Goal: Task Accomplishment & Management: Use online tool/utility

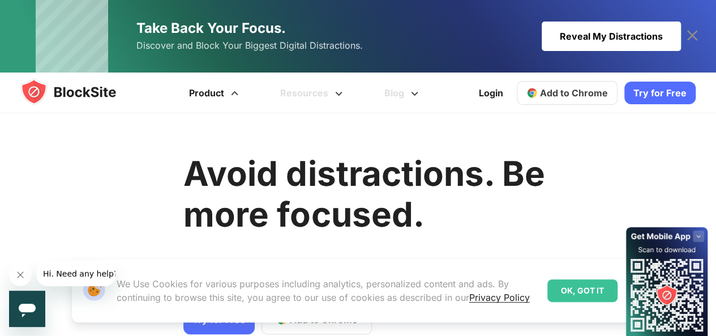
click at [216, 96] on link "Product" at bounding box center [215, 92] width 91 height 41
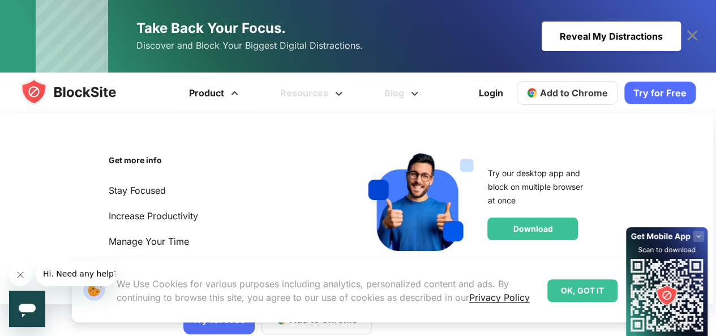
click at [216, 96] on link "Product" at bounding box center [215, 92] width 91 height 41
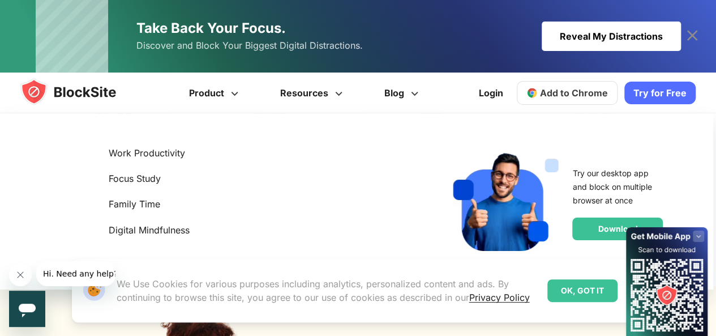
scroll to position [1472, 0]
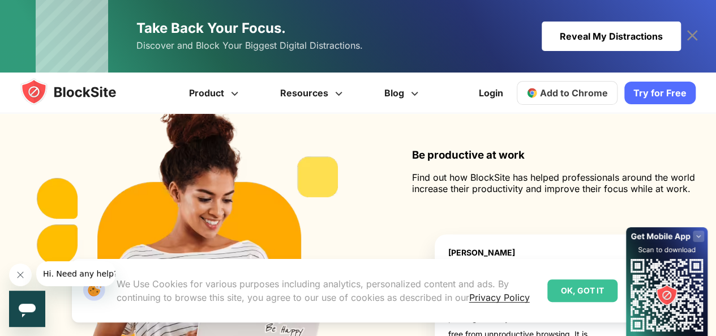
click at [700, 32] on icon at bounding box center [692, 36] width 18 height 18
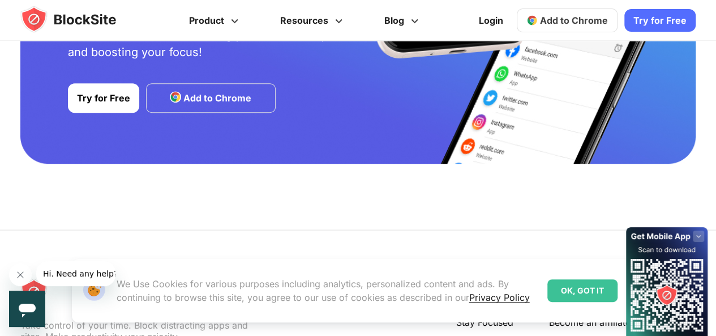
scroll to position [2435, 0]
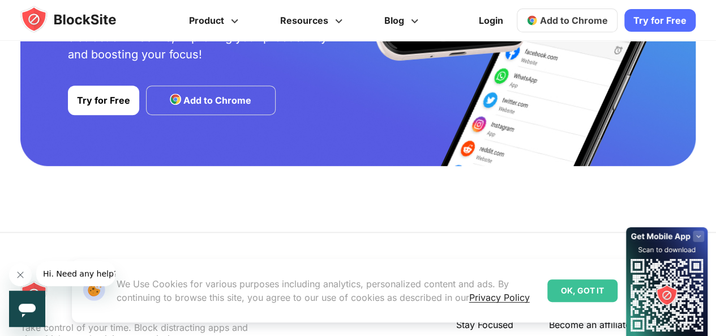
click at [122, 101] on link "Try for Free" at bounding box center [103, 100] width 71 height 29
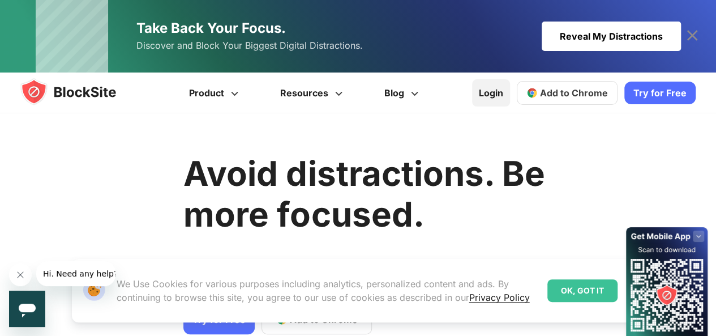
click at [494, 97] on link "Login" at bounding box center [491, 92] width 38 height 27
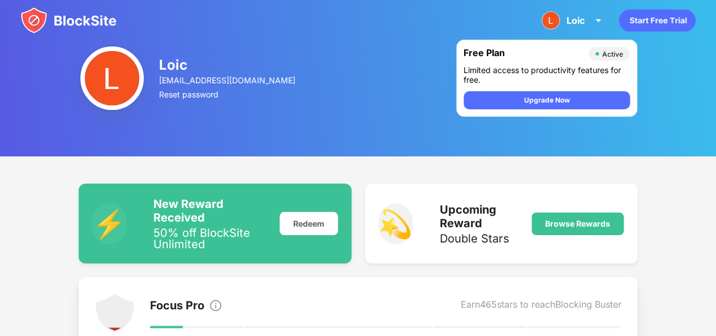
click at [601, 55] on div "Active" at bounding box center [610, 54] width 28 height 8
click at [532, 20] on div "Loic Loic View Account Insights Premium Rewards Settings Support Log Out" at bounding box center [358, 20] width 716 height 41
click at [552, 22] on img at bounding box center [551, 20] width 18 height 18
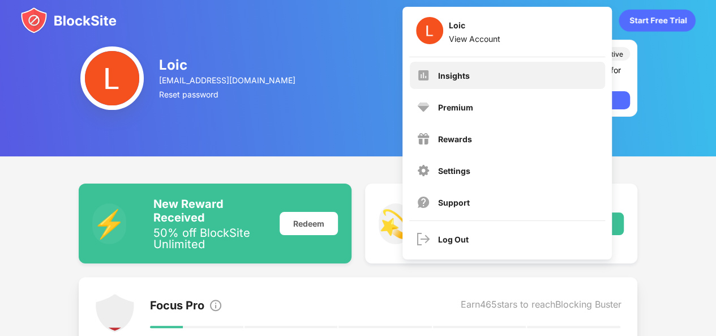
click at [446, 72] on div "Insights" at bounding box center [454, 76] width 32 height 10
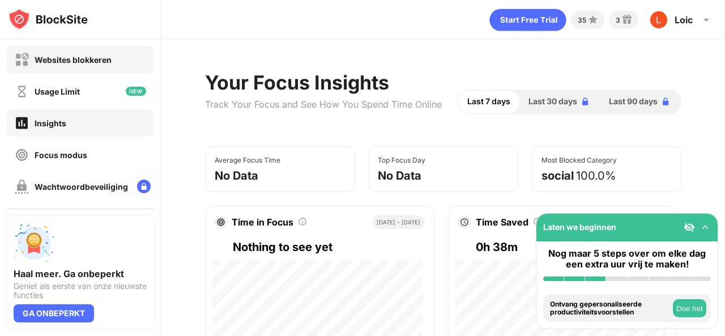
click at [85, 57] on div "Websites blokkeren" at bounding box center [73, 60] width 77 height 10
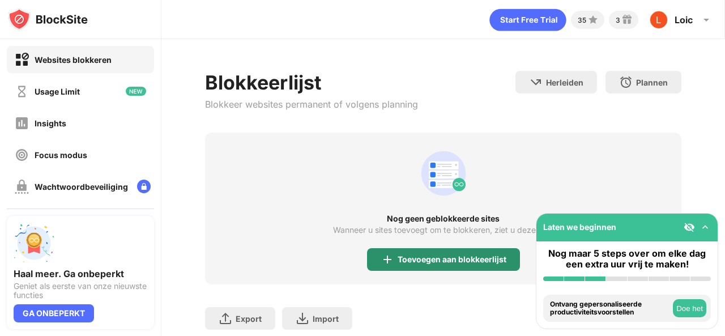
click at [425, 264] on div "Toevoegen aan blokkeerlijst" at bounding box center [443, 259] width 153 height 23
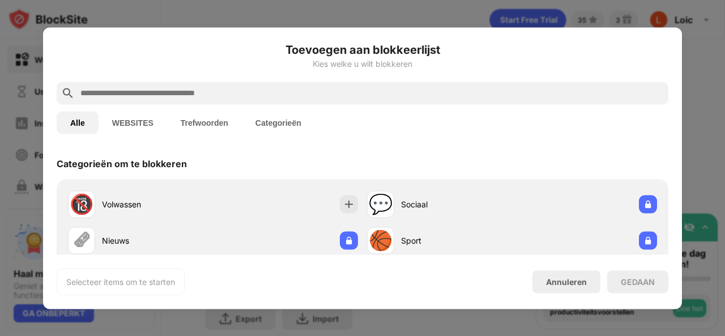
click at [164, 94] on input "text" at bounding box center [371, 93] width 584 height 14
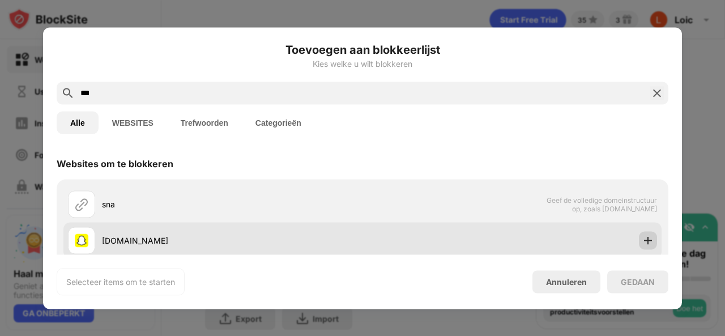
click at [642, 237] on img at bounding box center [647, 239] width 11 height 11
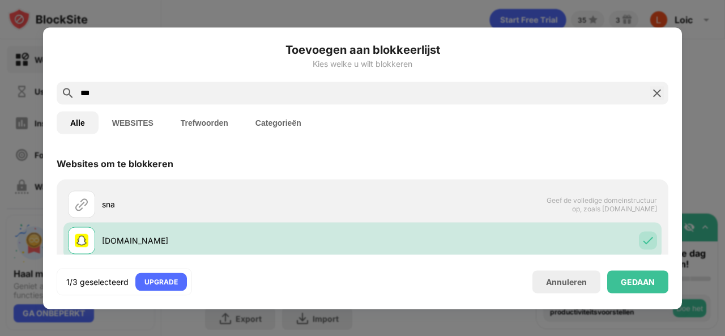
drag, startPoint x: 107, startPoint y: 92, endPoint x: 61, endPoint y: 90, distance: 46.5
click at [61, 90] on div "***" at bounding box center [363, 93] width 612 height 23
type input "*"
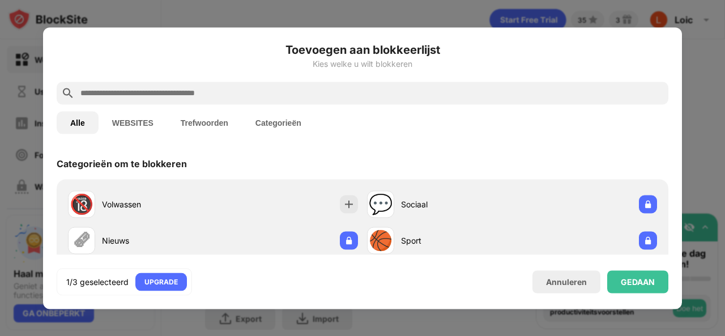
click at [131, 127] on button "WEBSITES" at bounding box center [133, 122] width 69 height 23
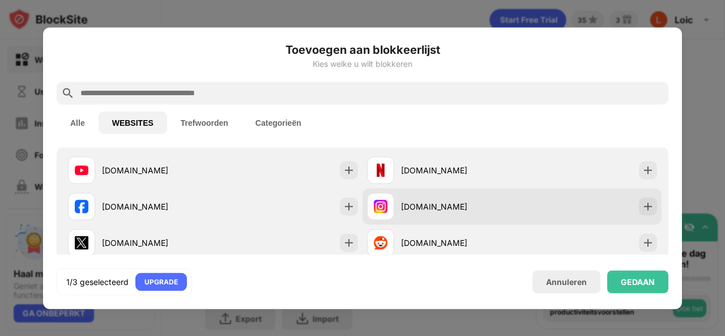
scroll to position [57, 0]
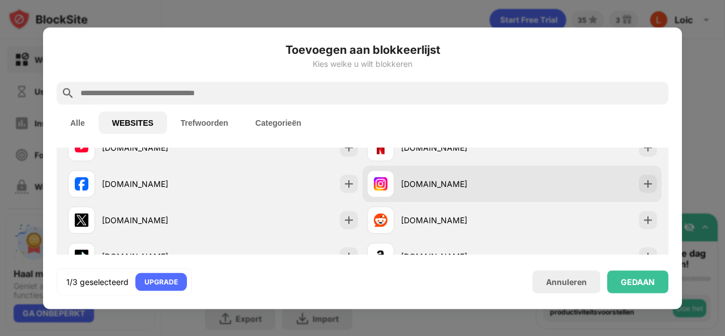
click at [648, 184] on div "[DOMAIN_NAME]" at bounding box center [511, 183] width 299 height 36
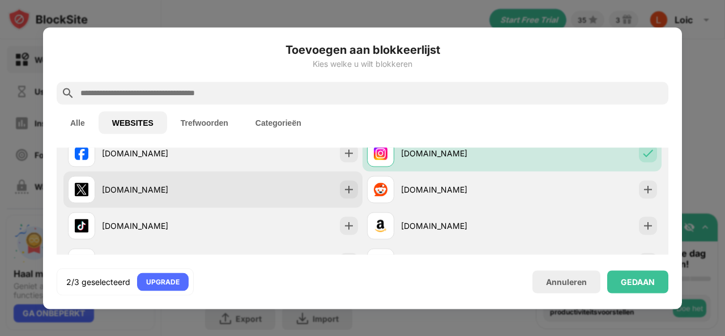
scroll to position [113, 0]
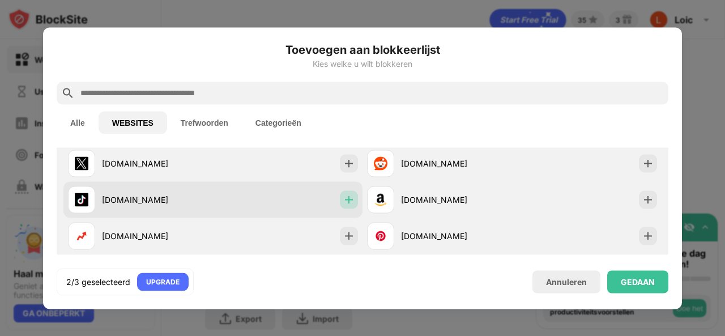
click at [349, 199] on img at bounding box center [348, 199] width 11 height 11
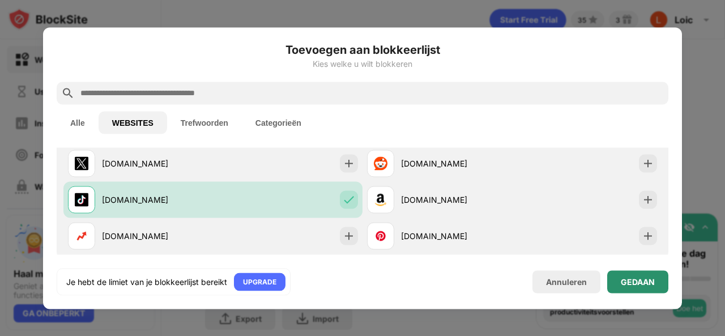
click at [636, 283] on div "GEDAAN" at bounding box center [638, 281] width 34 height 9
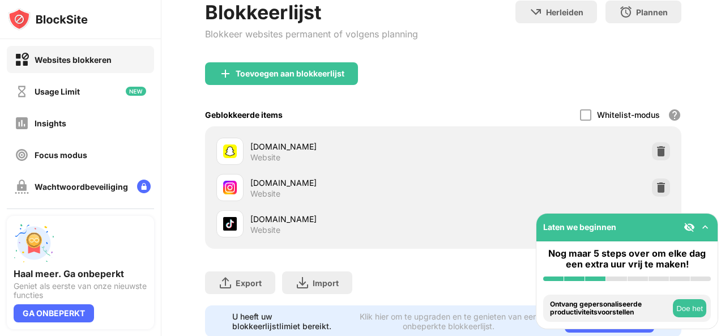
scroll to position [0, 0]
